Goal: Book appointment/travel/reservation

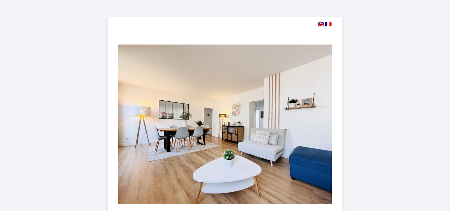
select select
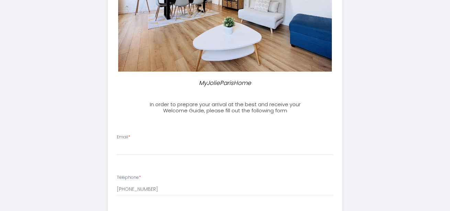
scroll to position [175, 0]
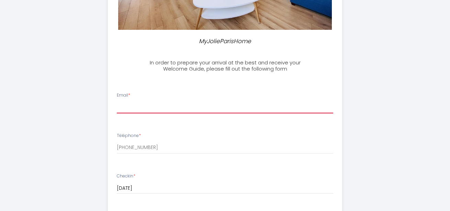
click at [132, 111] on input "Email *" at bounding box center [225, 107] width 217 height 12
type input "[EMAIL_ADDRESS][DOMAIN_NAME]"
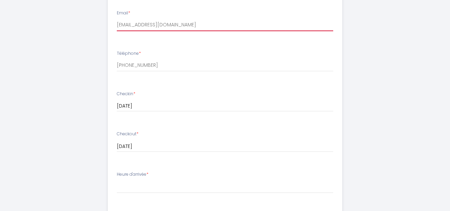
scroll to position [0, 0]
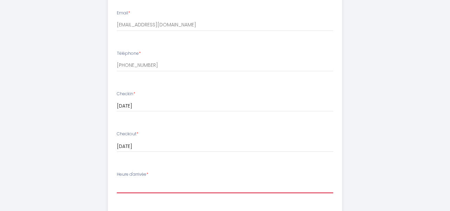
click at [178, 182] on select "16:00 16:30 17:00 17:30 18:00 18:30 19:00 19:30 20:00 20:30 21:00 21:30" at bounding box center [225, 187] width 217 height 13
select select "16:00"
click at [117, 181] on select "16:00 16:30 17:00 17:30 18:00 18:30 19:00 19:30 20:00 20:30 21:00 21:30" at bounding box center [225, 187] width 217 height 13
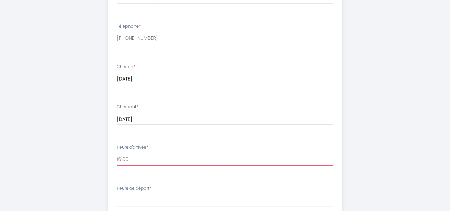
scroll to position [312, 0]
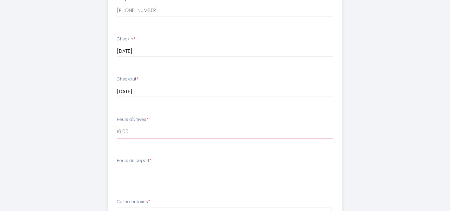
click at [180, 134] on select "16:00 16:30 17:00 17:30 18:00 18:30 19:00 19:30 20:00 20:30 21:00 21:30" at bounding box center [225, 132] width 217 height 13
click at [151, 180] on li "Heure de départ * 00:00 00:30 01:00 01:30 02:00 02:30 03:00 03:30 04:00 04:30 0…" at bounding box center [225, 172] width 234 height 37
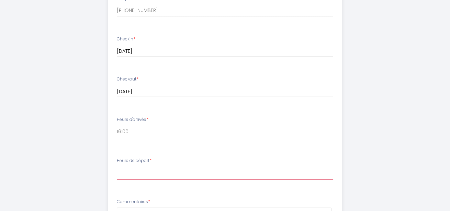
click at [153, 173] on select "00:00 00:30 01:00 01:30 02:00 02:30 03:00 03:30 04:00 04:30 05:00 05:30 06:00 0…" at bounding box center [225, 173] width 217 height 13
click at [424, 162] on div "MyJolieParisHome In order to prepare your arrival at the best and receive your …" at bounding box center [225, 33] width 450 height 690
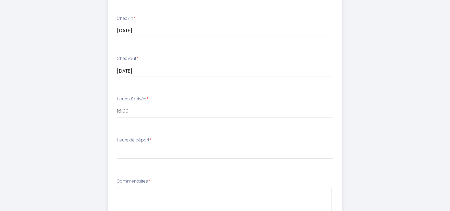
scroll to position [367, 0]
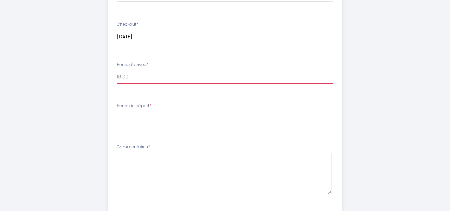
click at [152, 77] on select "16:00 16:30 17:00 17:30 18:00 18:30 19:00 19:30 20:00 20:30 21:00 21:30" at bounding box center [225, 77] width 217 height 13
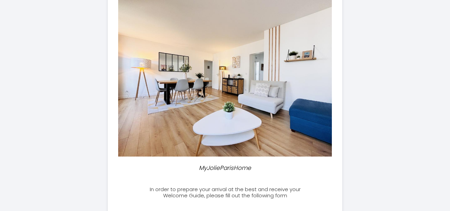
scroll to position [0, 0]
